Goal: Information Seeking & Learning: Find specific fact

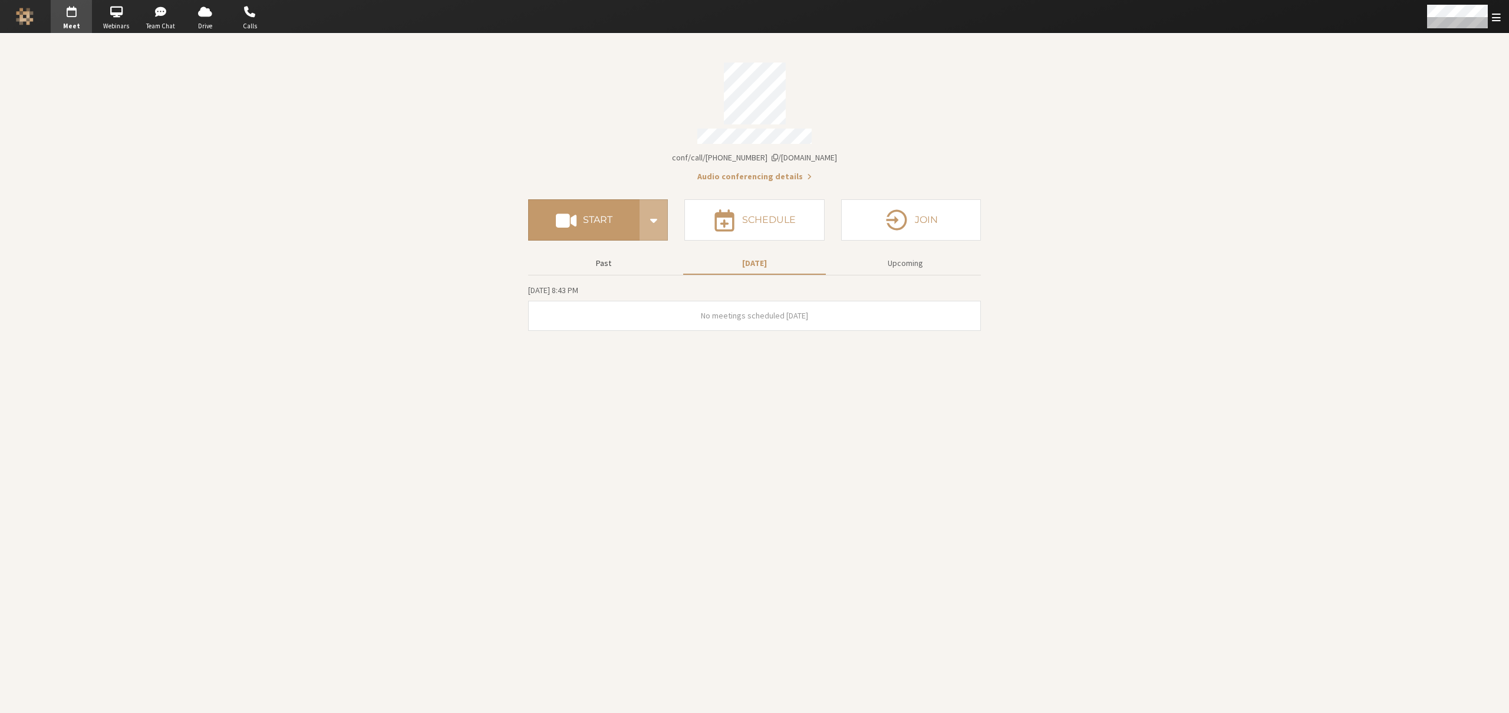
click at [593, 253] on button "Past" at bounding box center [603, 263] width 143 height 21
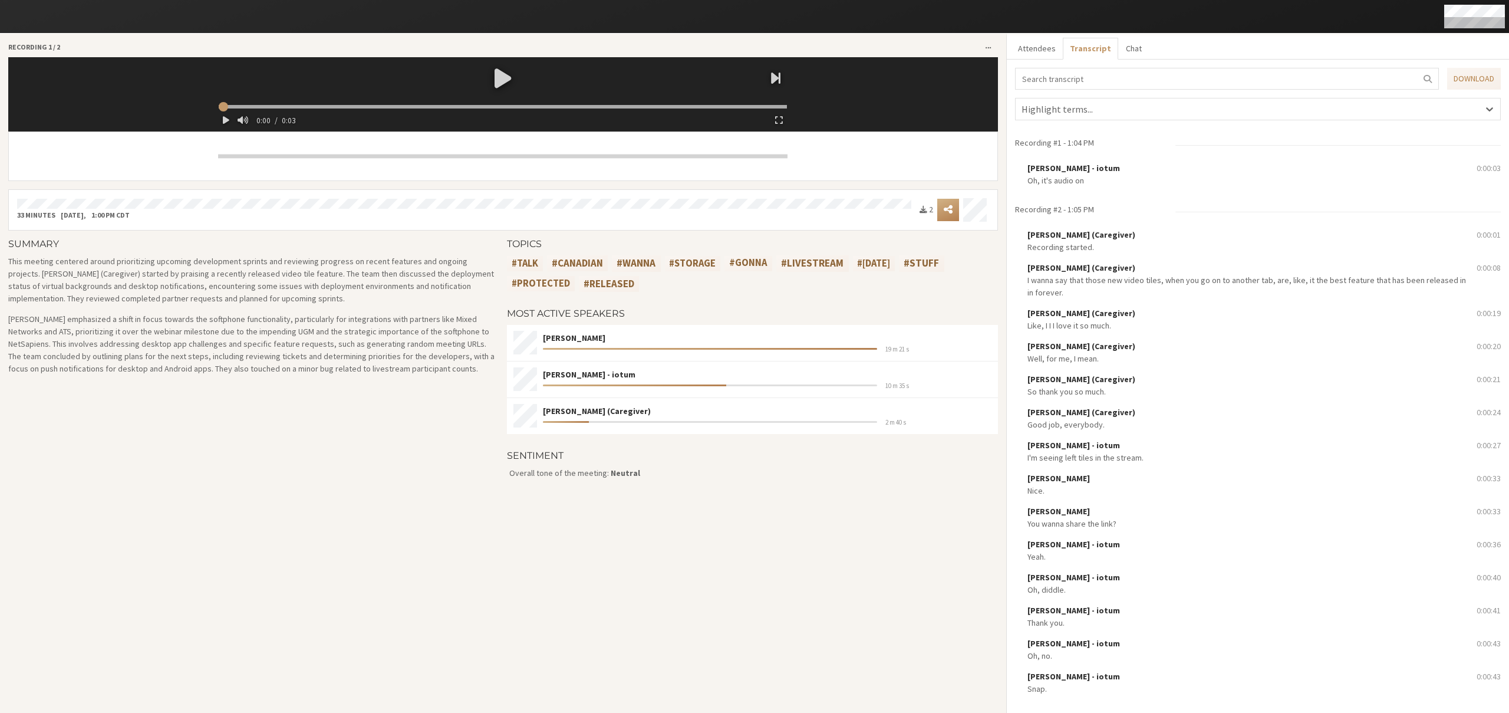
click at [1094, 83] on input "search" at bounding box center [1227, 79] width 424 height 22
click at [1060, 182] on span "Oh, it's audio on" at bounding box center [1056, 180] width 57 height 11
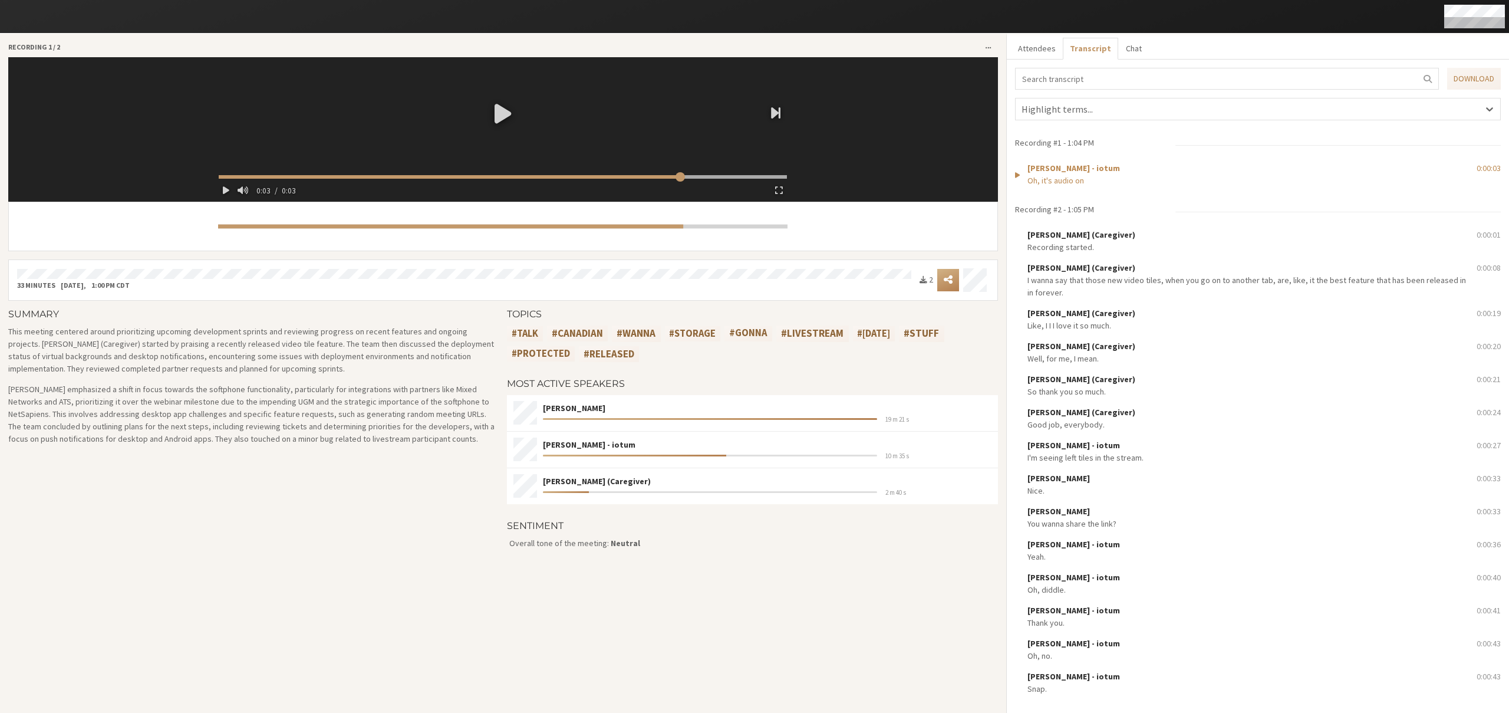
type input "3.682667"
click at [1116, 81] on input "search" at bounding box center [1227, 79] width 424 height 22
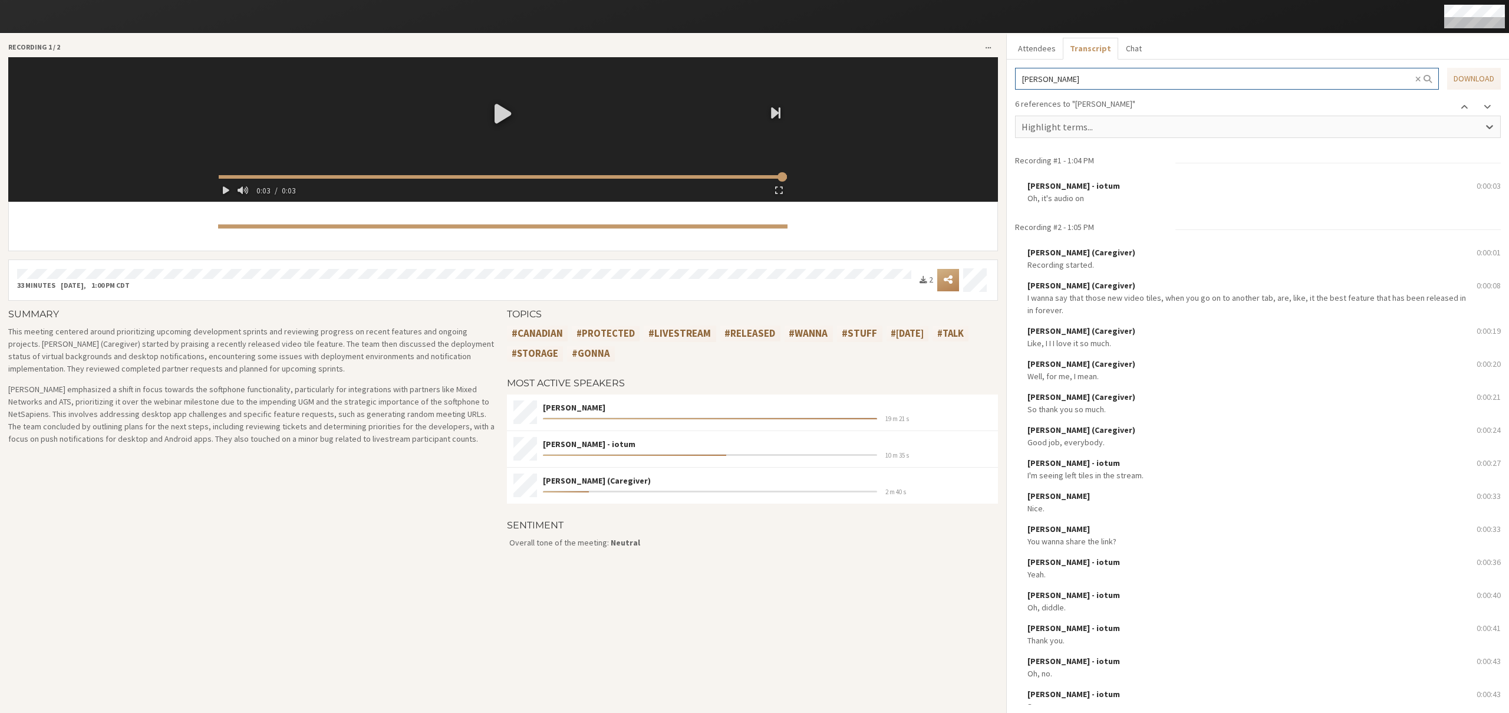
scroll to position [3882, 0]
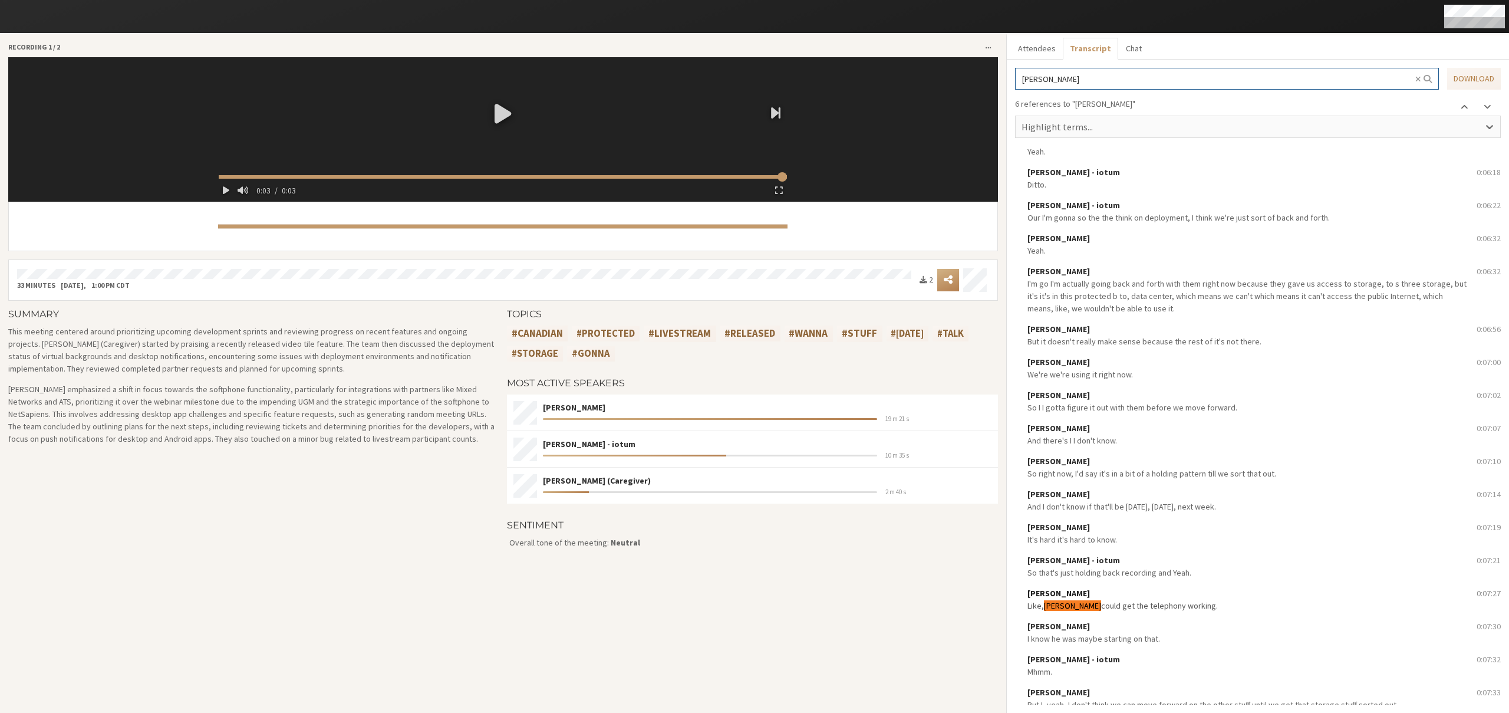
type input "[PERSON_NAME]"
click at [1214, 600] on span "Like, [PERSON_NAME] could get the telephony working." at bounding box center [1248, 606] width 441 height 12
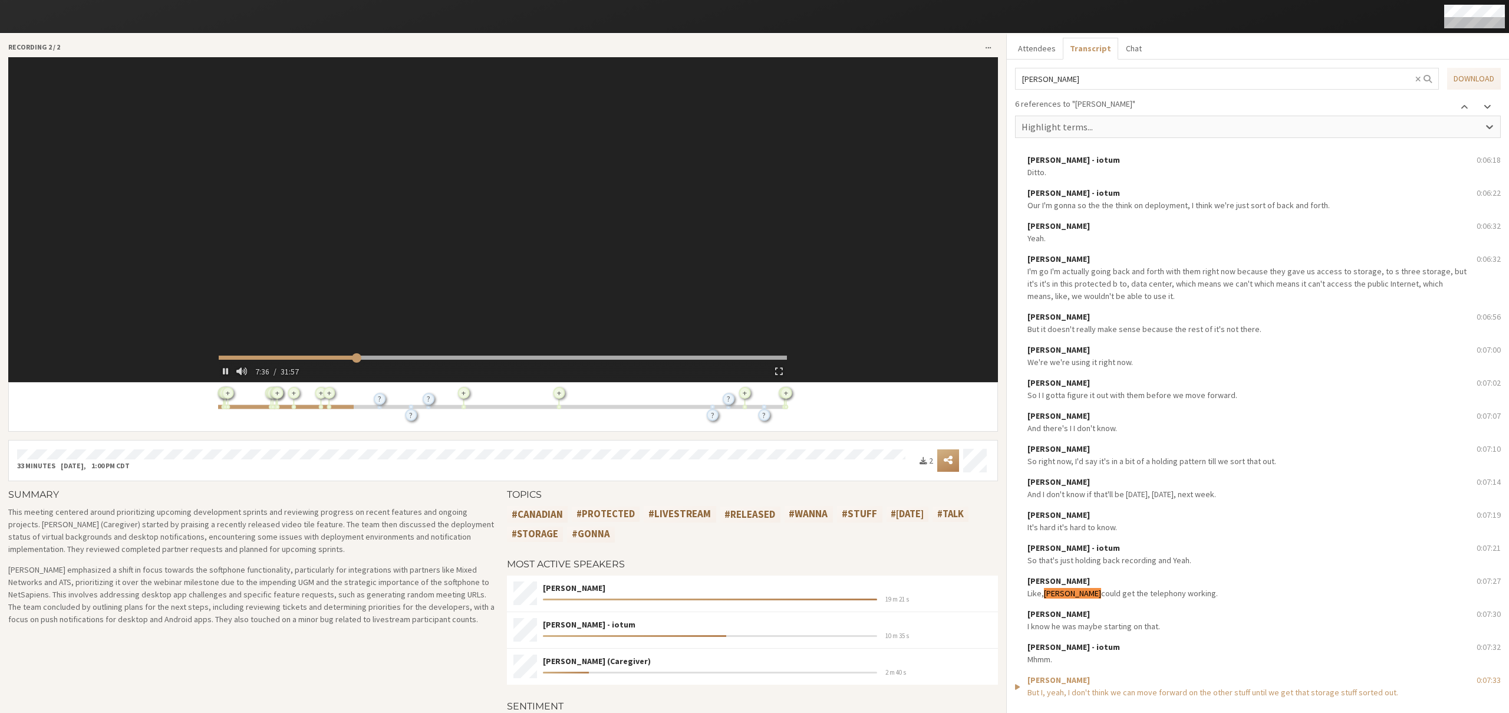
click at [1484, 108] on span at bounding box center [1488, 106] width 8 height 9
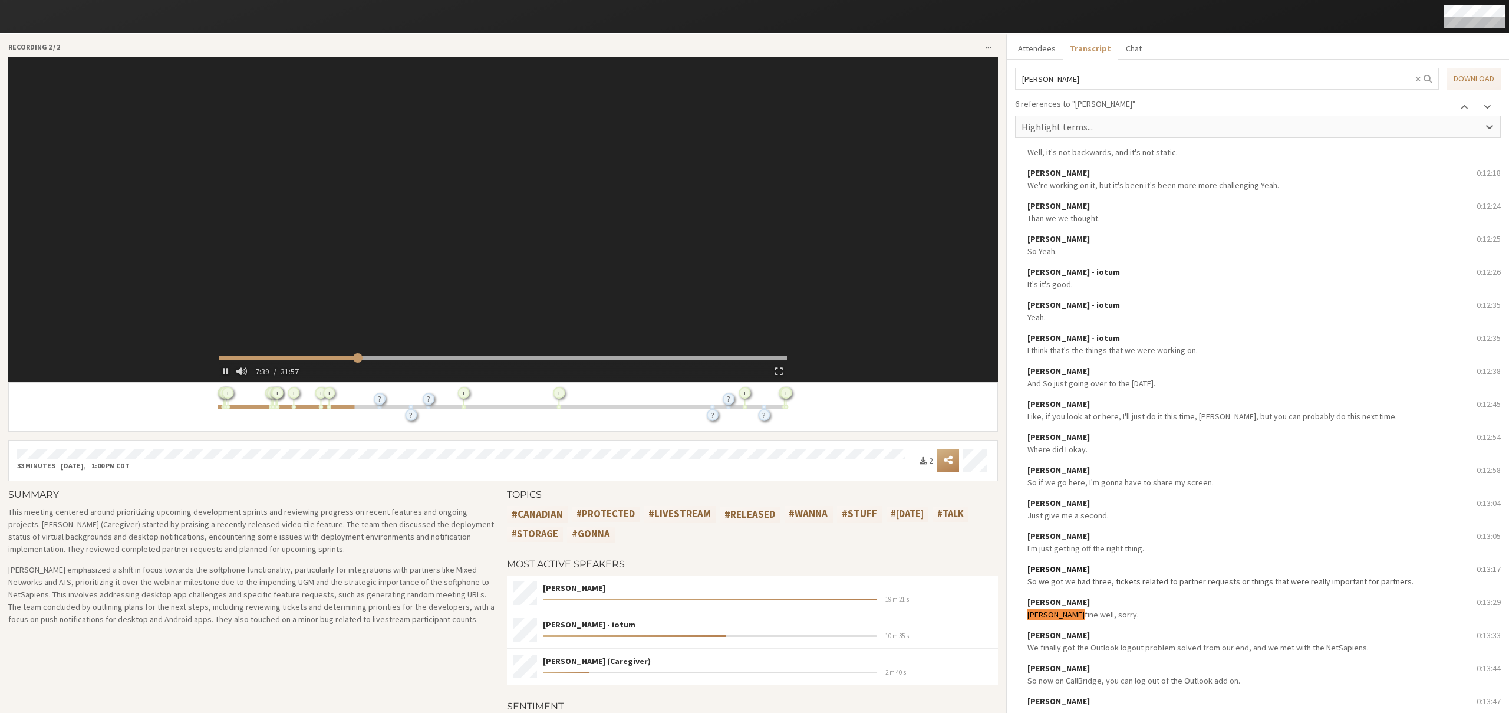
click at [1136, 581] on span "So we got we had three, tickets related to partner requests or things that were…" at bounding box center [1221, 581] width 386 height 11
click at [1483, 107] on button at bounding box center [1487, 107] width 19 height 18
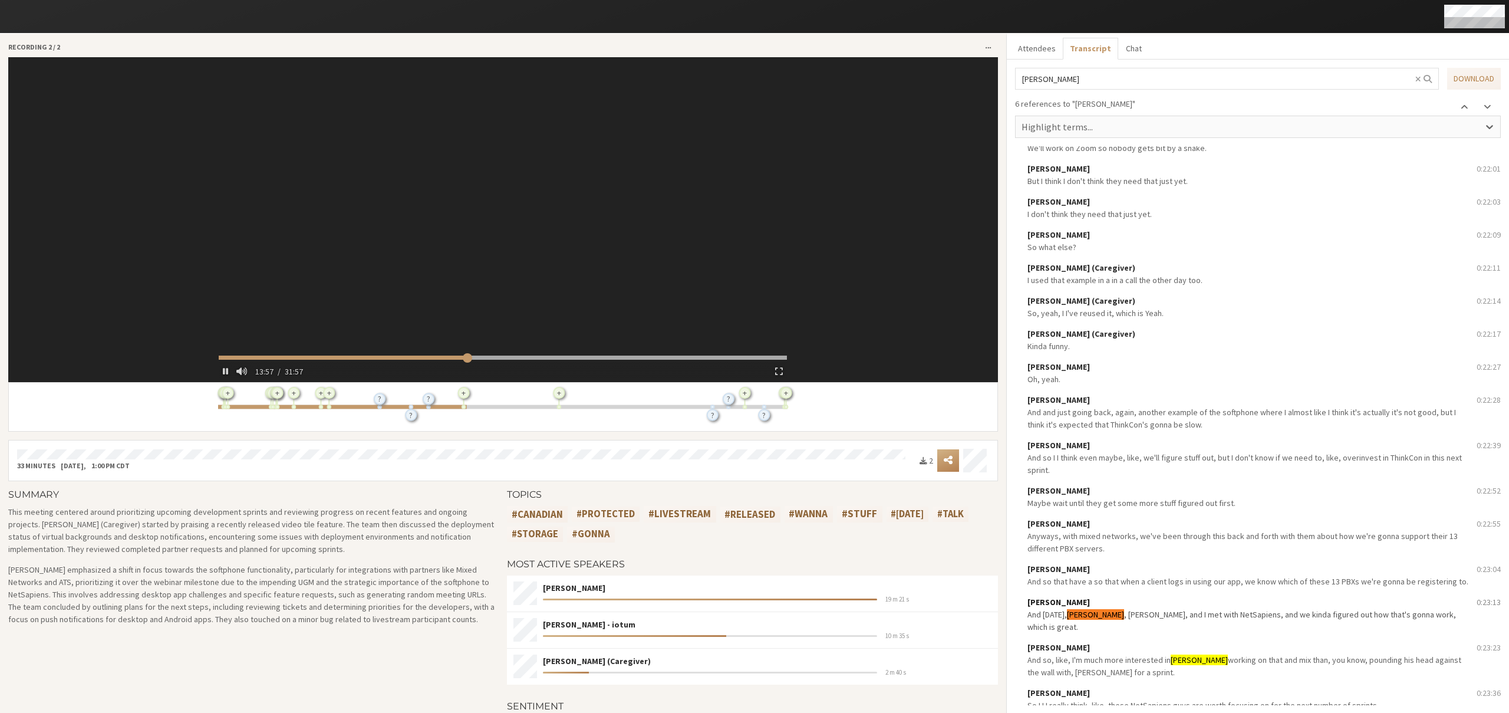
click at [1172, 613] on span ", [PERSON_NAME], and I met with NetSapiens, and we kinda figured out how that's…" at bounding box center [1242, 620] width 429 height 23
click at [1478, 108] on button at bounding box center [1487, 107] width 19 height 18
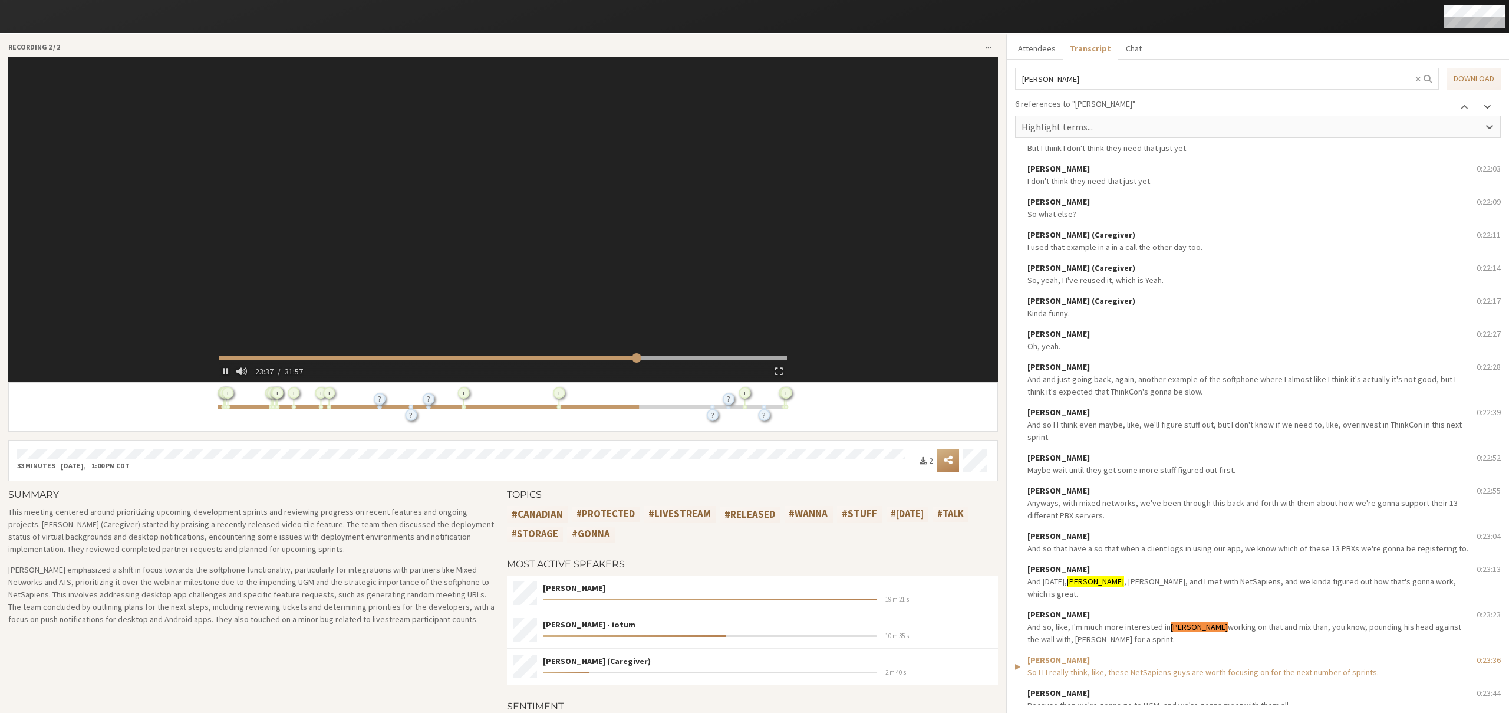
click at [1478, 108] on button at bounding box center [1487, 107] width 19 height 18
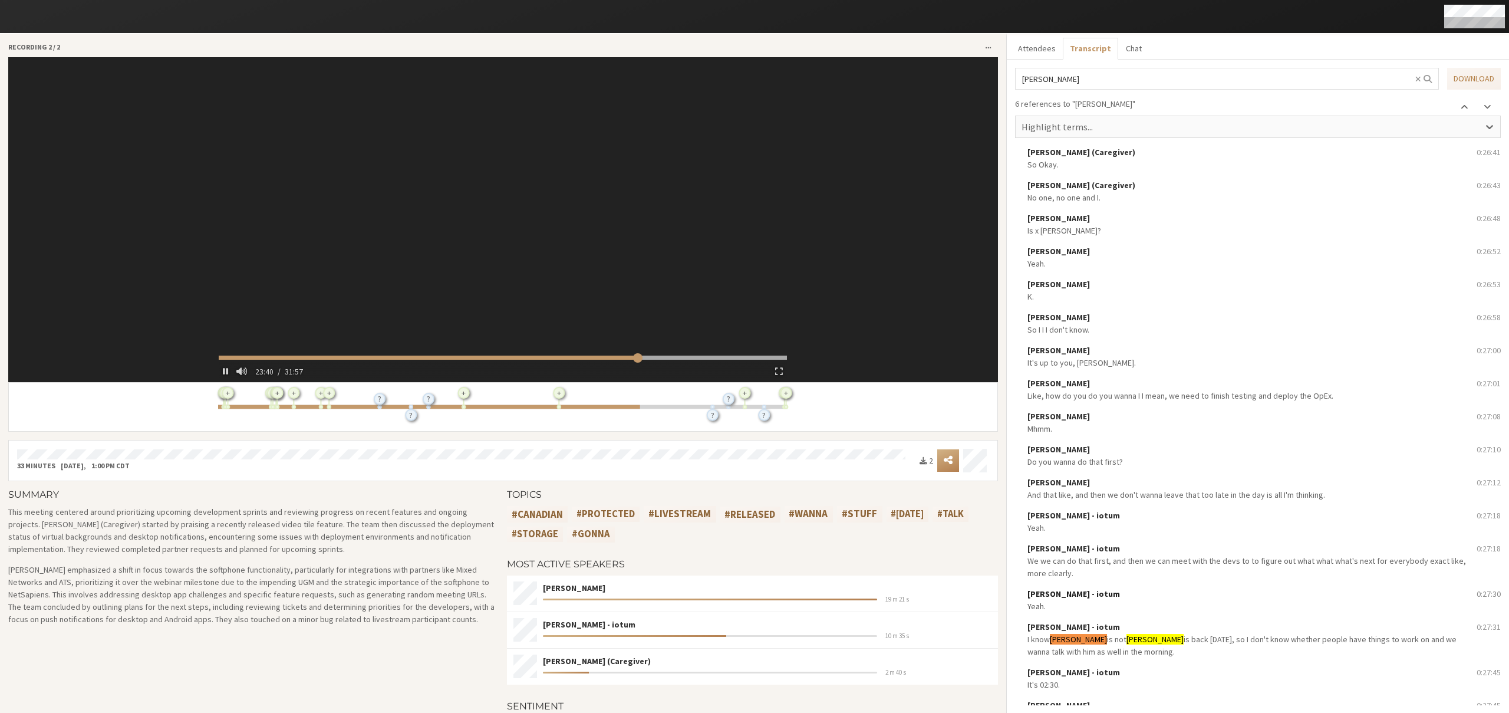
click at [1148, 600] on span "Yeah." at bounding box center [1248, 606] width 441 height 12
click at [1115, 85] on input "[PERSON_NAME]" at bounding box center [1227, 79] width 424 height 22
type input "1660.560881"
type input "bir"
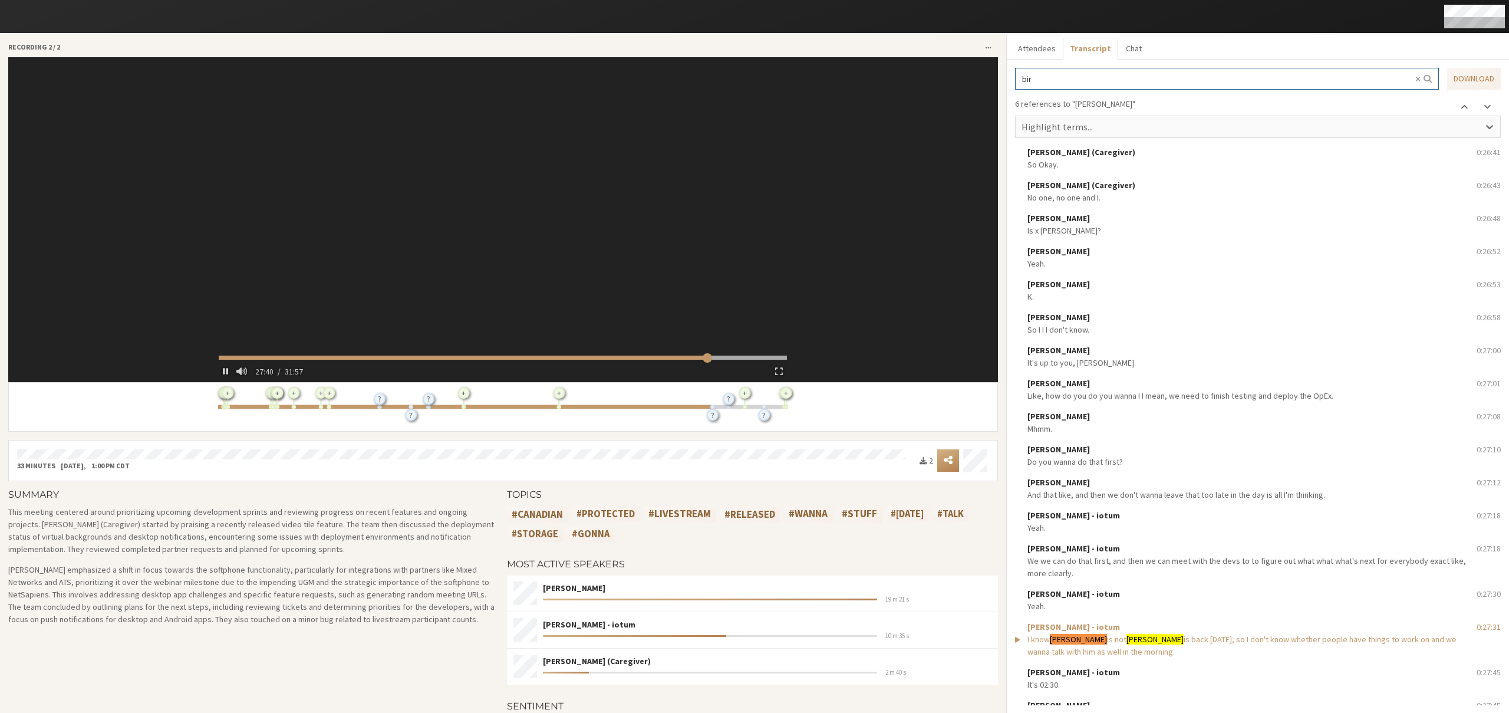
type input "1661.560638"
type input "birth"
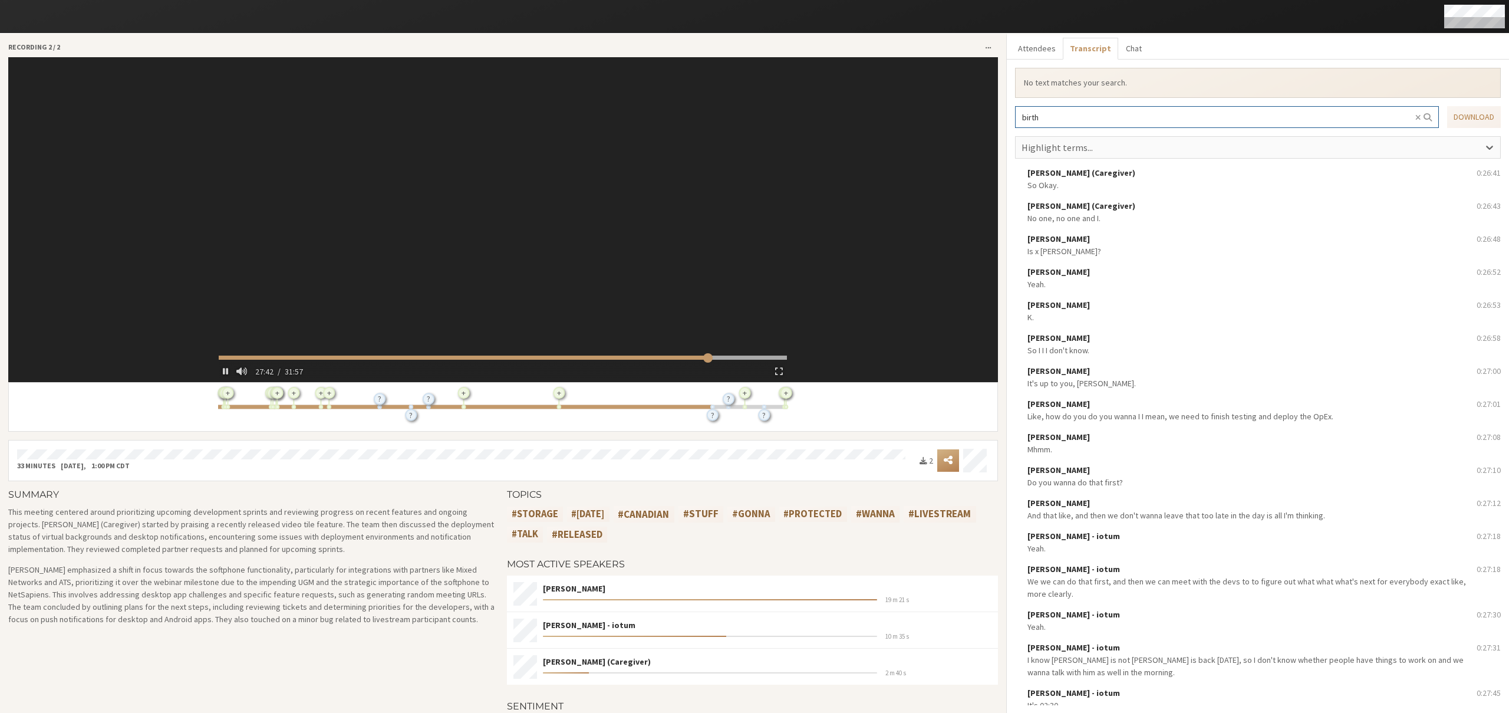
type input "1663.573883"
